Goal: Task Accomplishment & Management: Manage account settings

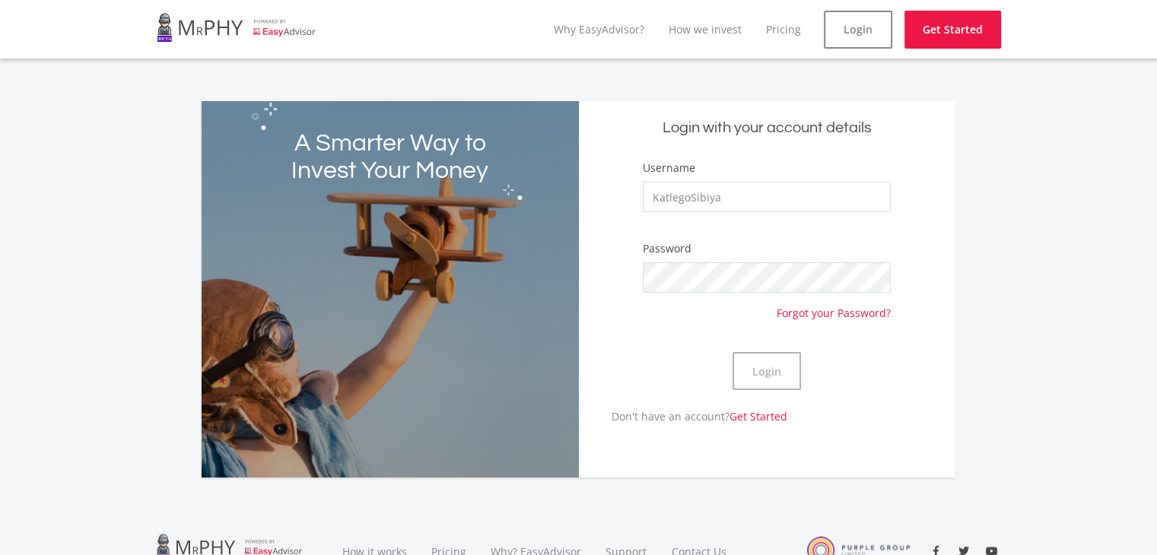
type input "KatlegoSibiya"
click at [732, 352] on button "Login" at bounding box center [766, 371] width 68 height 38
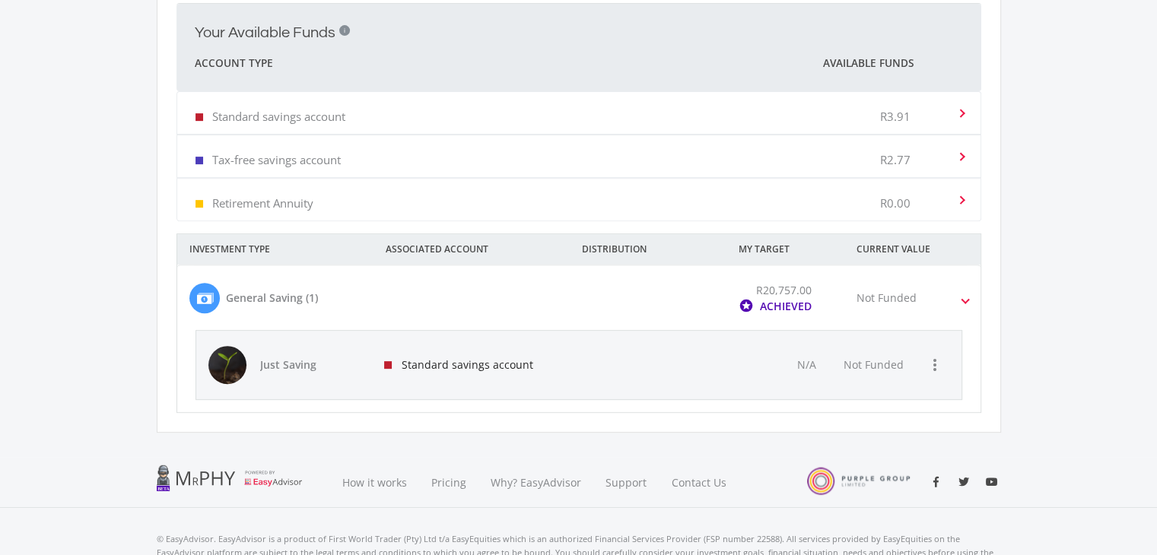
scroll to position [567, 0]
click at [898, 295] on div "Not Funded" at bounding box center [886, 296] width 60 height 16
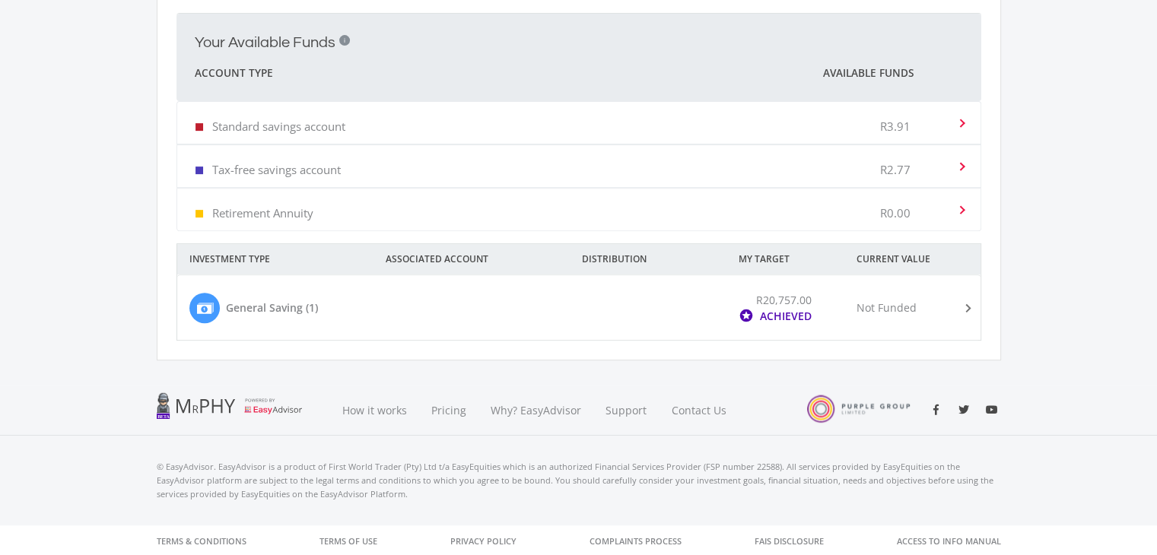
click at [898, 295] on div "Not Funded" at bounding box center [922, 308] width 157 height 32
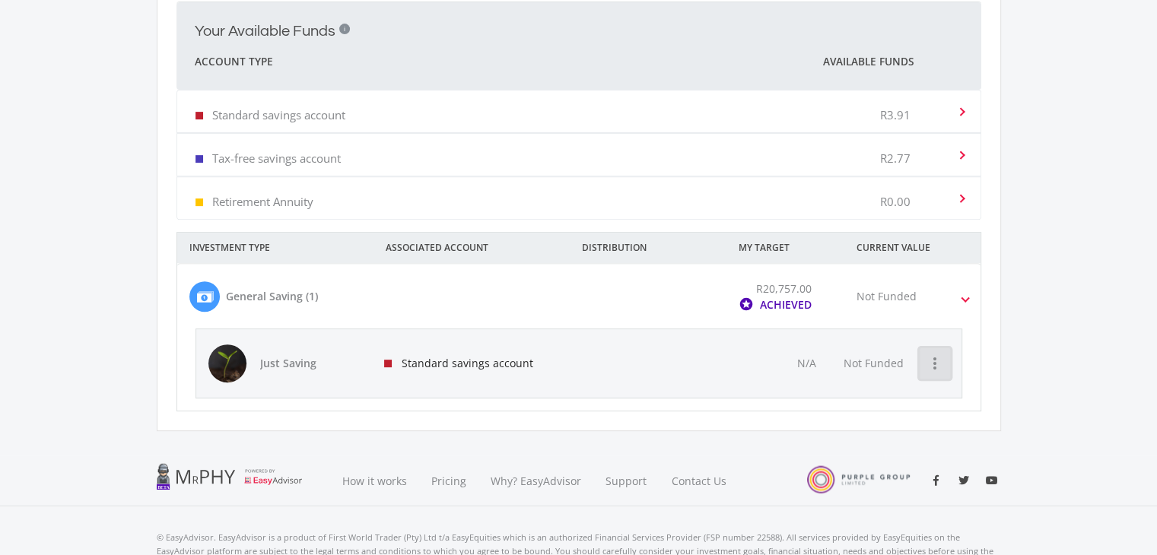
click at [933, 364] on icon "more_vert" at bounding box center [935, 363] width 18 height 18
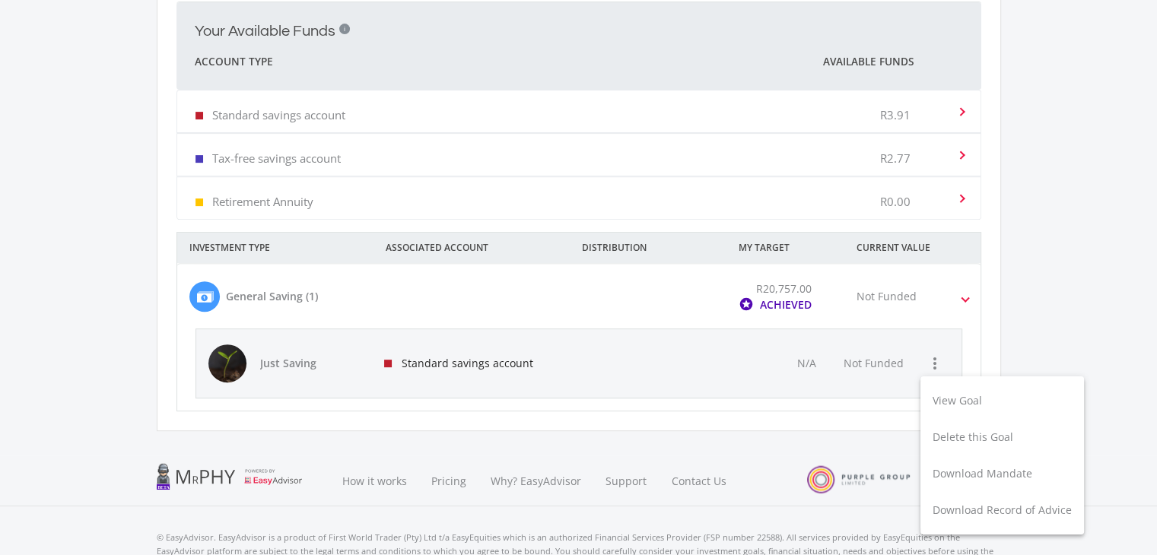
click at [934, 356] on div at bounding box center [578, 277] width 1157 height 555
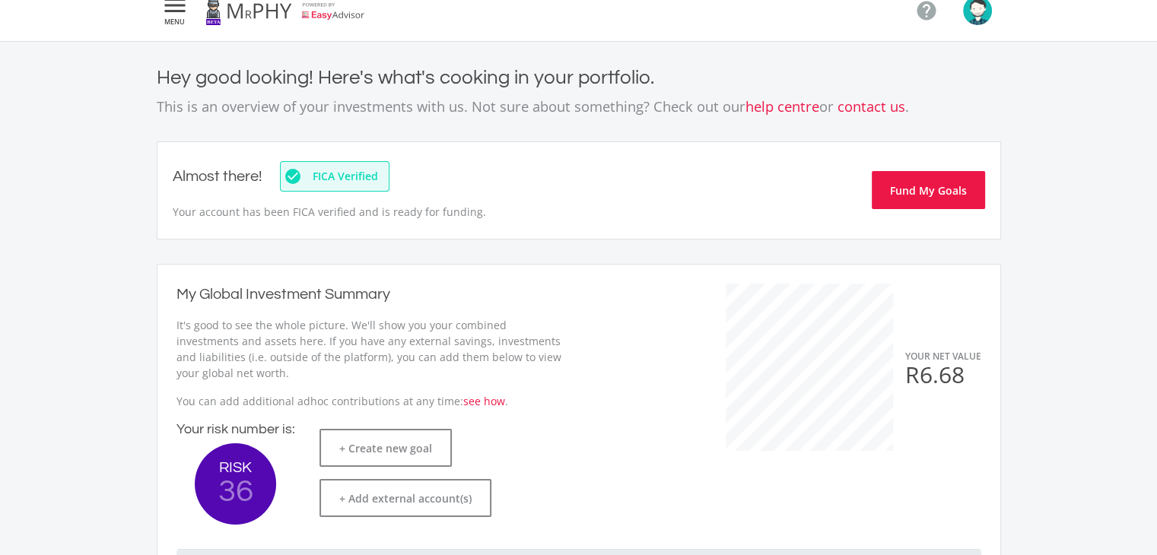
scroll to position [0, 0]
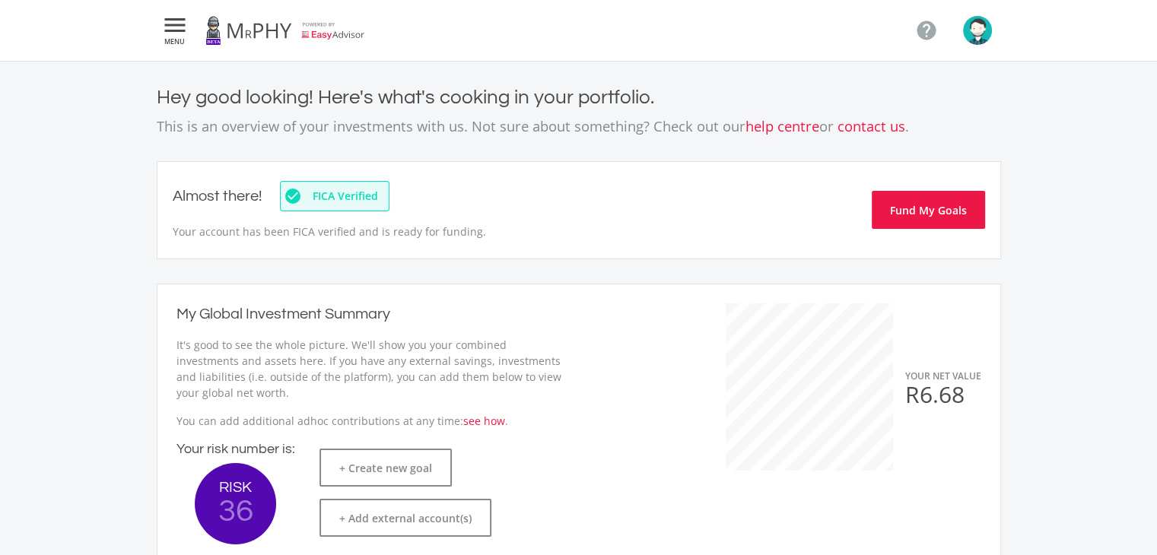
click at [975, 24] on img "button" at bounding box center [977, 30] width 29 height 29
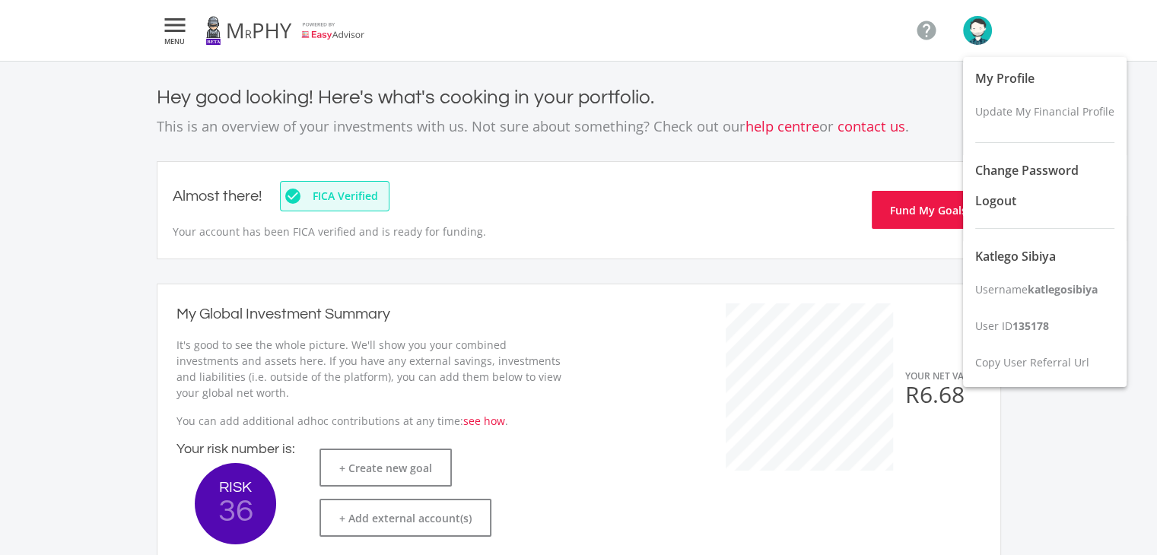
click at [183, 34] on div at bounding box center [578, 277] width 1157 height 555
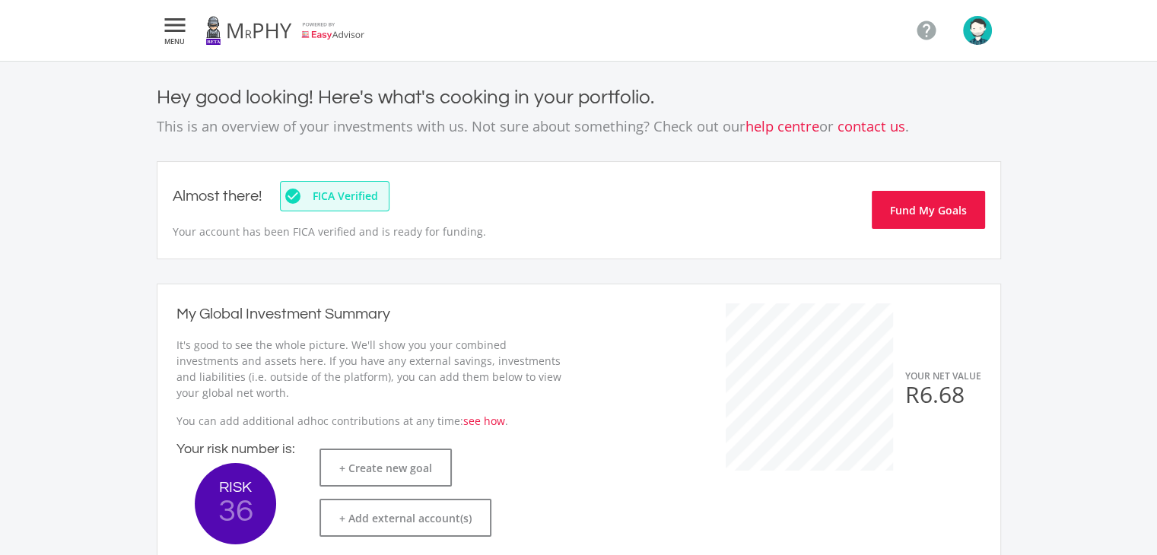
click at [177, 34] on icon "" at bounding box center [174, 25] width 27 height 18
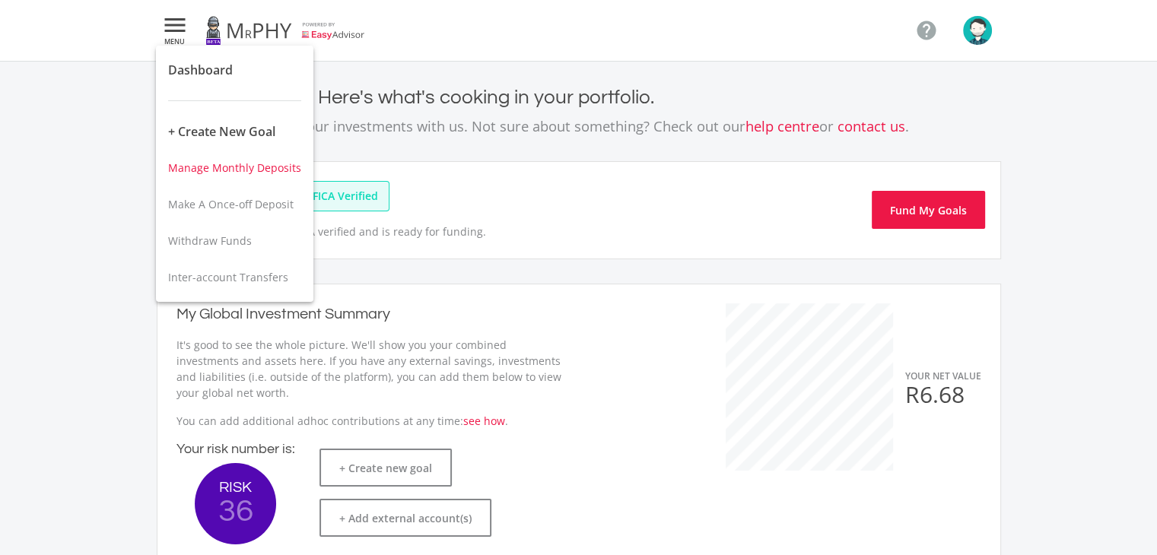
click at [237, 174] on span "Manage Monthly Deposits" at bounding box center [234, 167] width 133 height 14
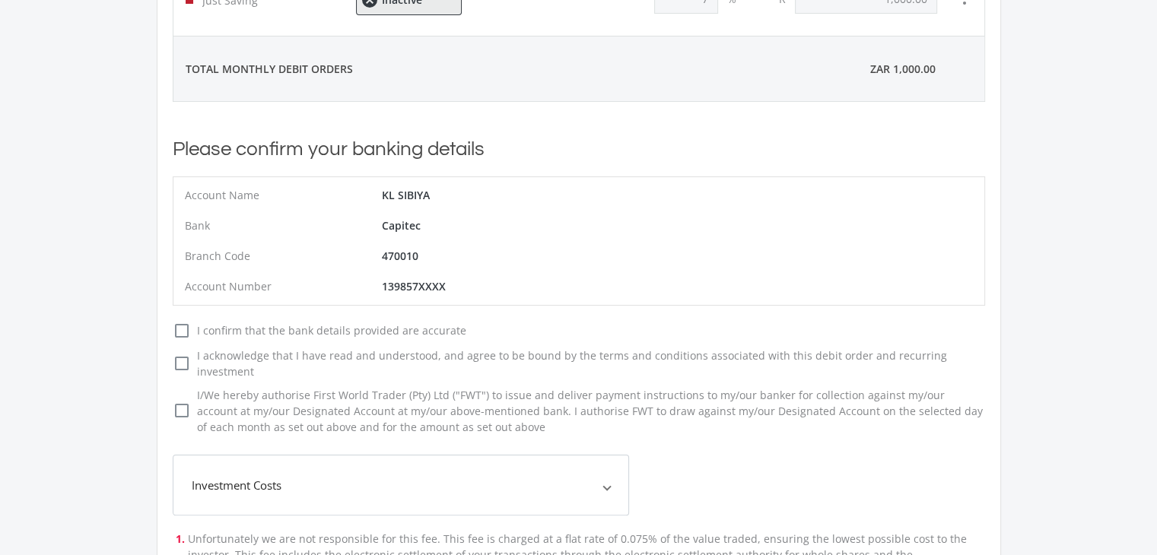
scroll to position [81, 0]
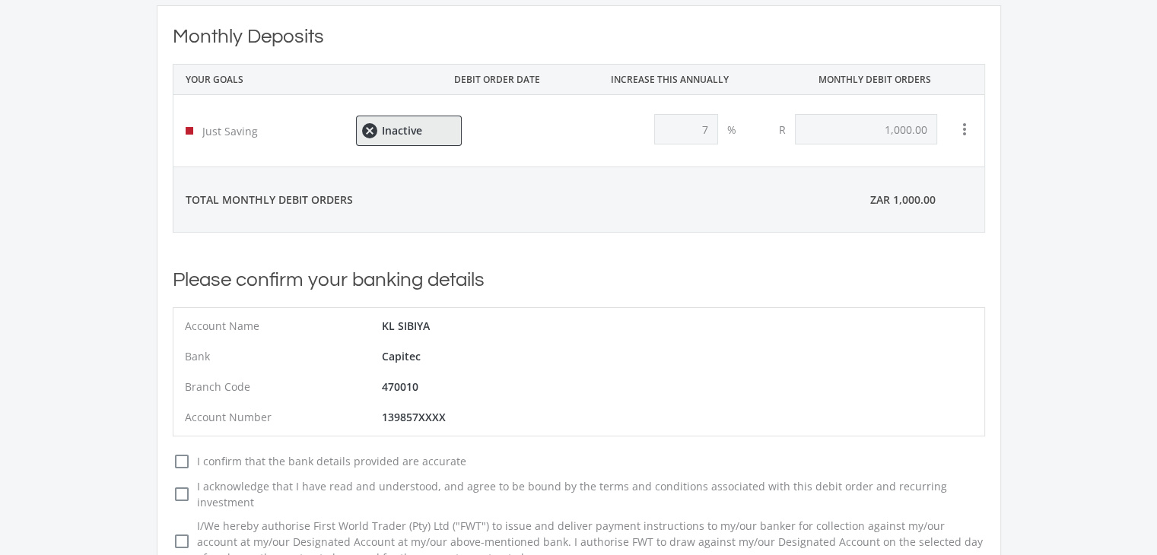
click at [936, 228] on div "ZAR 1,000.00" at bounding box center [902, 199] width 162 height 65
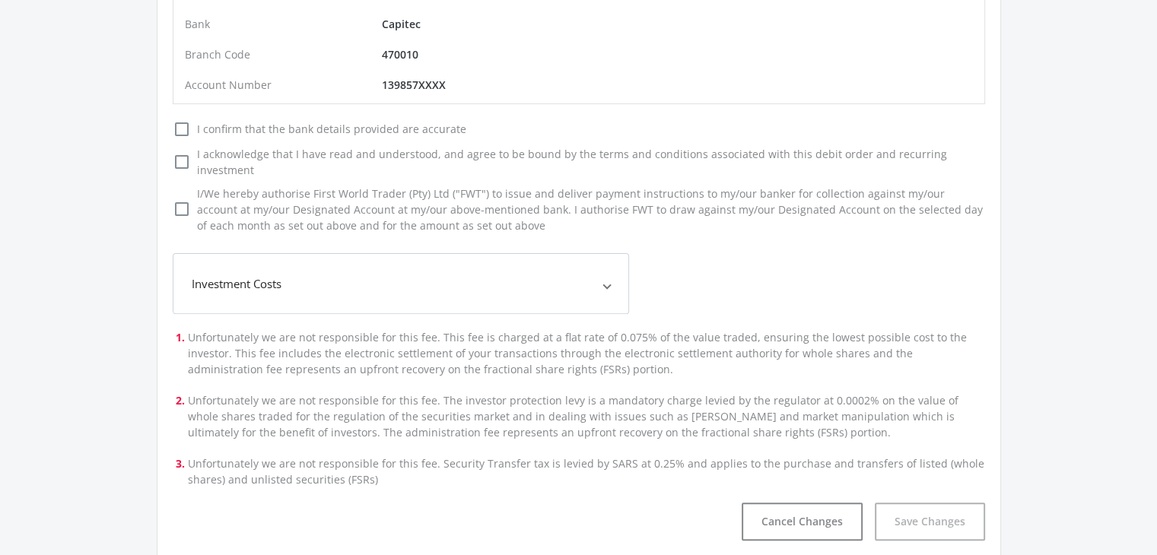
scroll to position [0, 0]
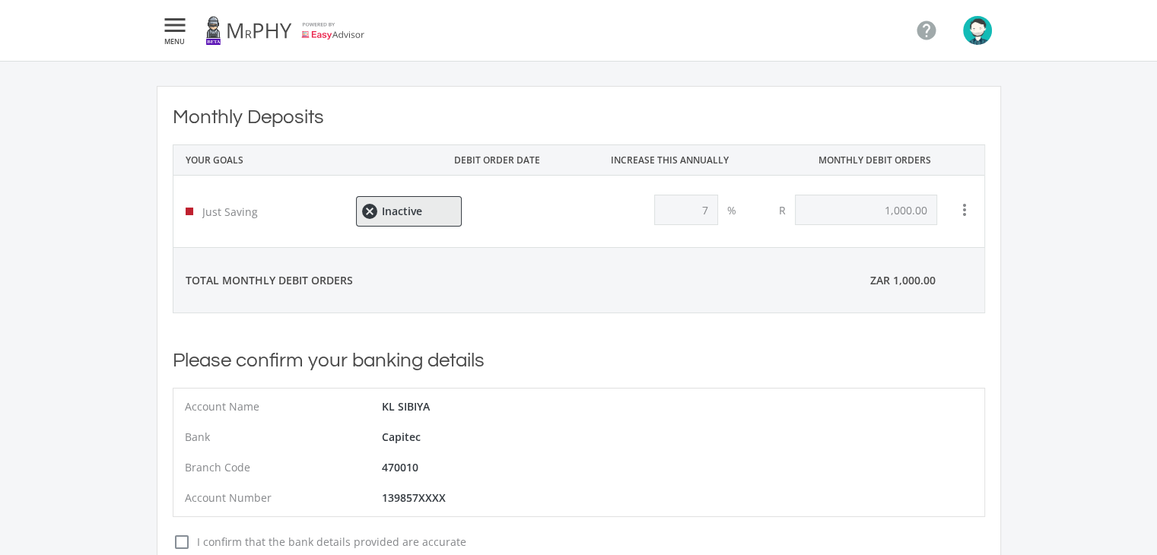
click at [170, 40] on span "MENU" at bounding box center [174, 41] width 27 height 7
